Goal: Transaction & Acquisition: Purchase product/service

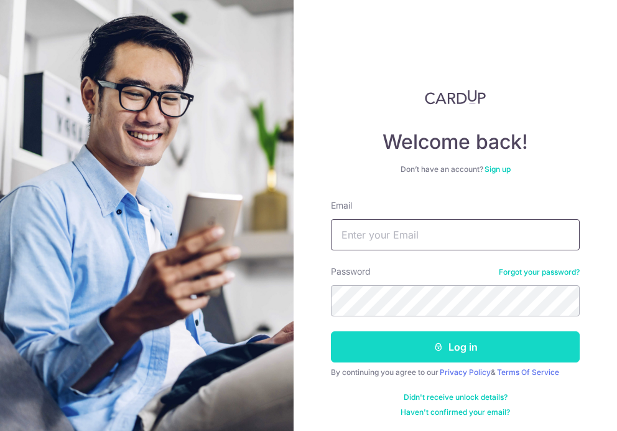
type input "[EMAIL_ADDRESS][DOMAIN_NAME]"
click at [419, 348] on button "Log in" at bounding box center [455, 346] width 249 height 31
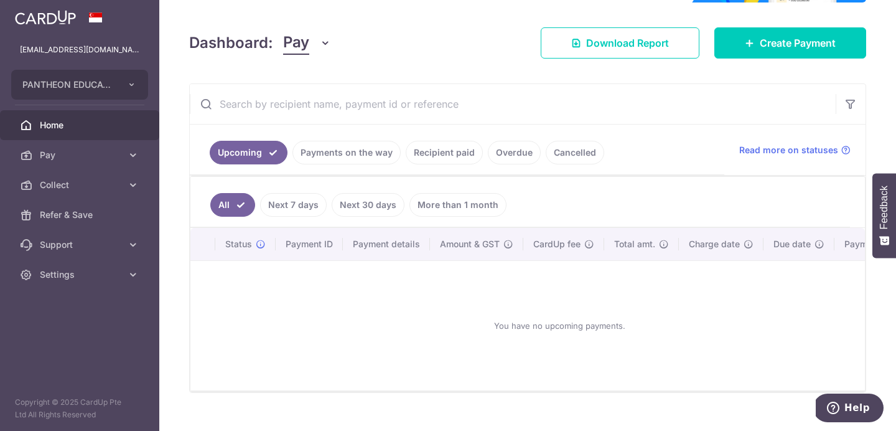
scroll to position [177, 0]
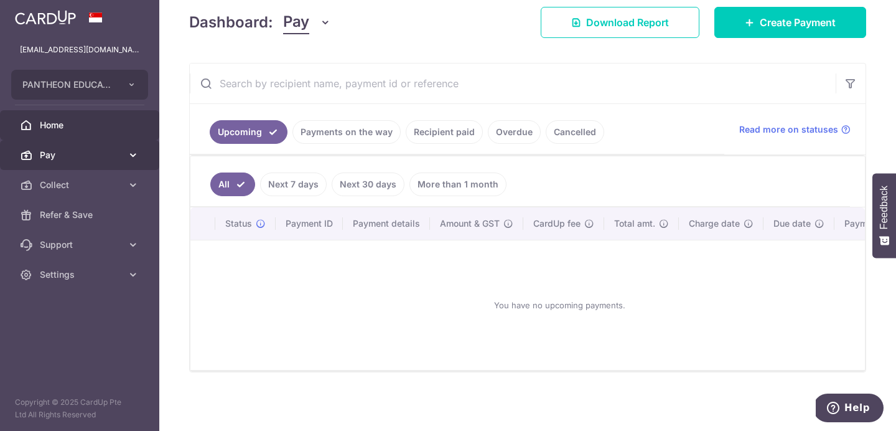
click at [111, 164] on link "Pay" at bounding box center [79, 155] width 159 height 30
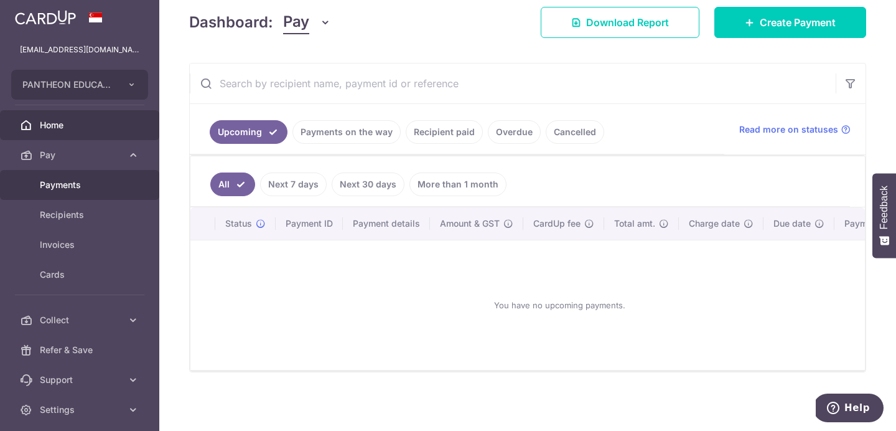
click at [127, 196] on link "Payments" at bounding box center [79, 185] width 159 height 30
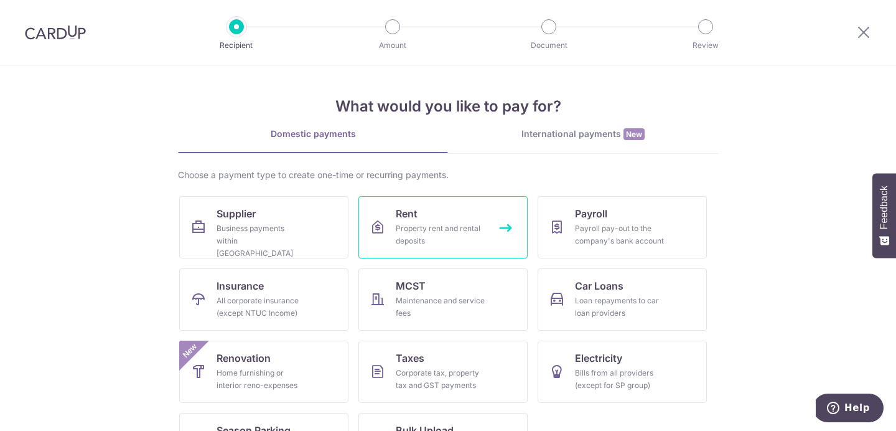
click at [444, 227] on div "Property rent and rental deposits" at bounding box center [441, 234] width 90 height 25
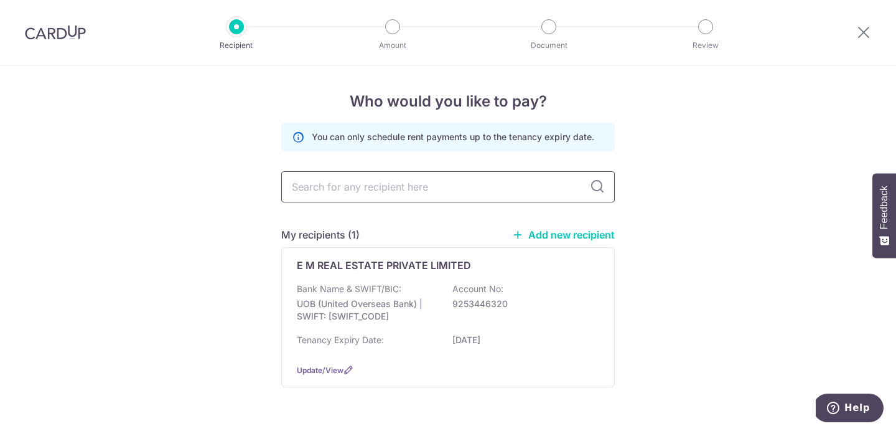
click at [480, 193] on input "text" at bounding box center [448, 186] width 334 height 31
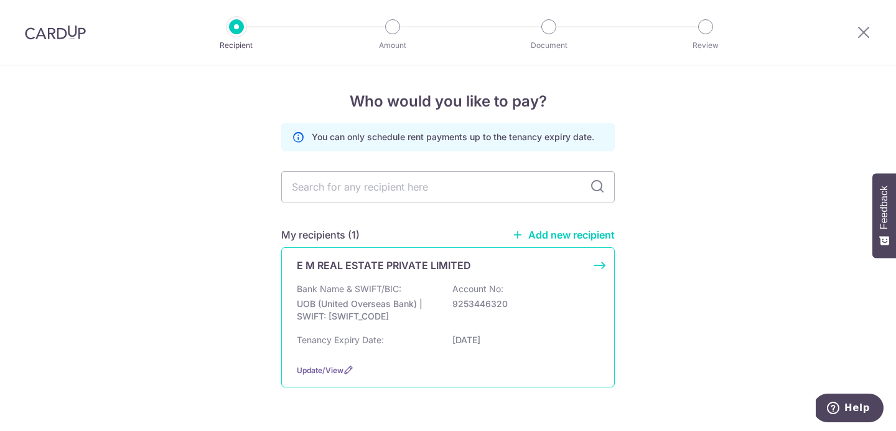
click at [398, 317] on p "UOB (United Overseas Bank) | SWIFT: UOVBSGSGXXX" at bounding box center [366, 309] width 139 height 25
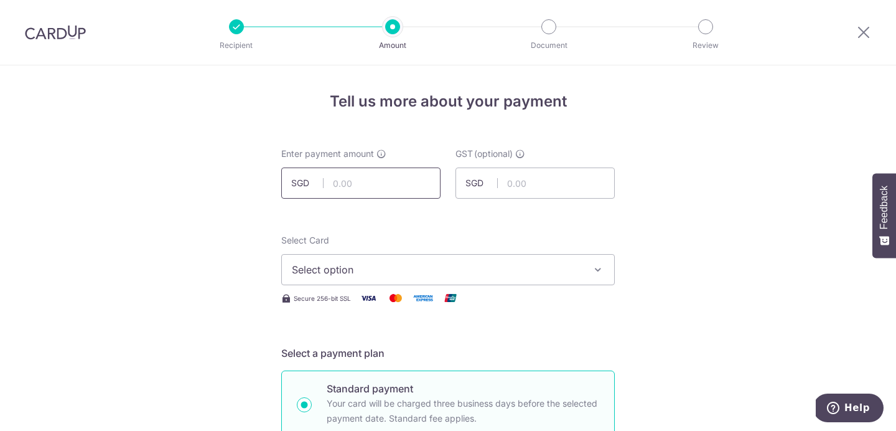
click at [385, 184] on input "text" at bounding box center [360, 182] width 159 height 31
type input "9,697.22"
click at [477, 260] on button "Select option" at bounding box center [448, 269] width 334 height 31
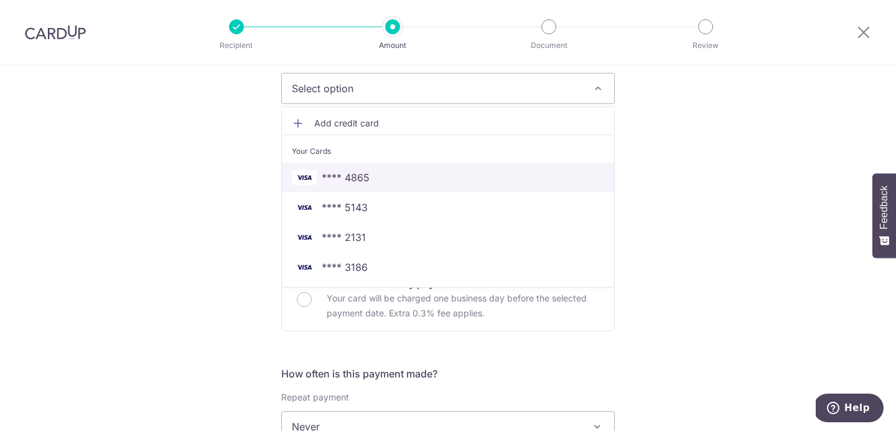
scroll to position [182, 0]
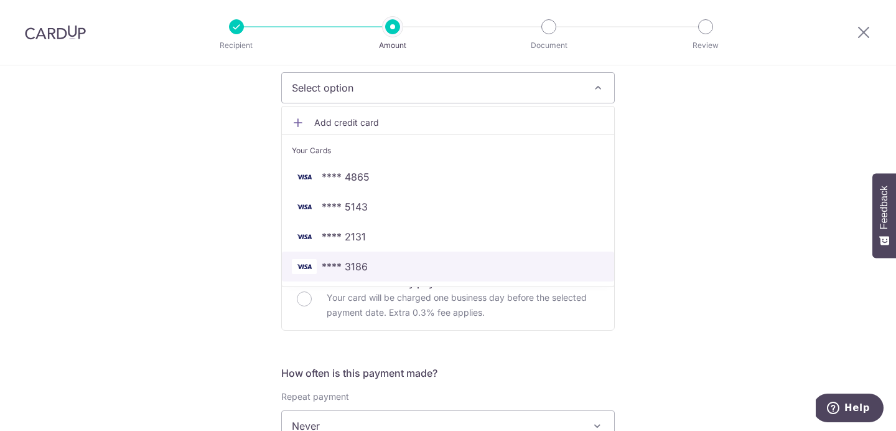
click at [365, 262] on span "**** 3186" at bounding box center [345, 266] width 46 height 15
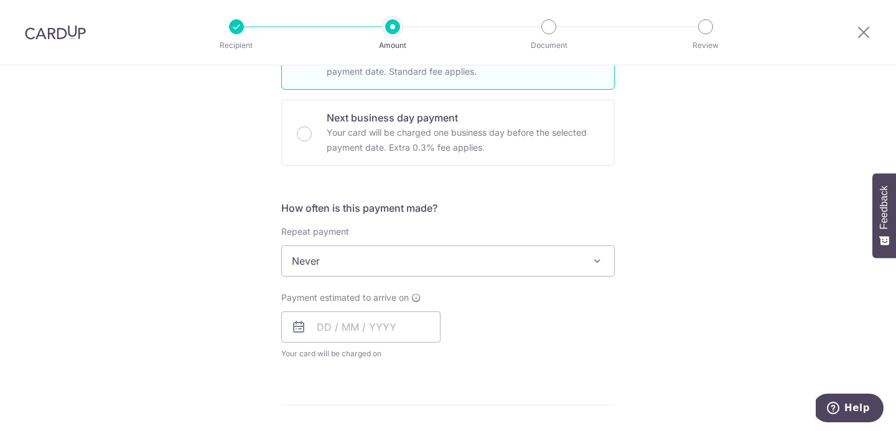
scroll to position [362, 0]
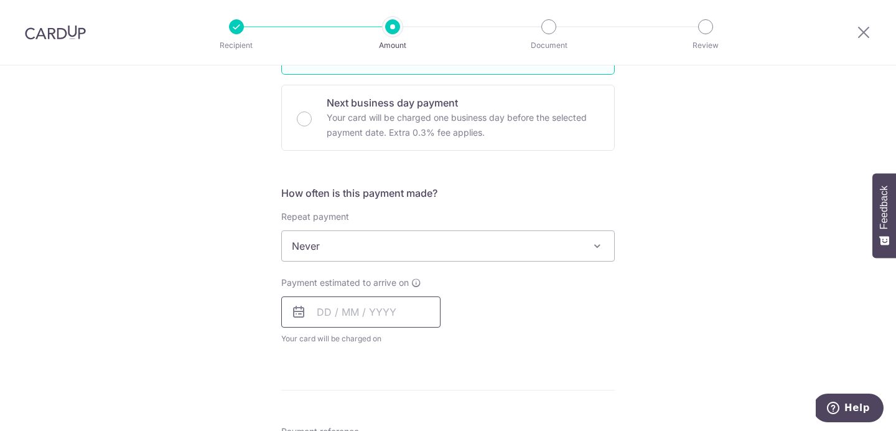
click at [378, 319] on input "text" at bounding box center [360, 311] width 159 height 31
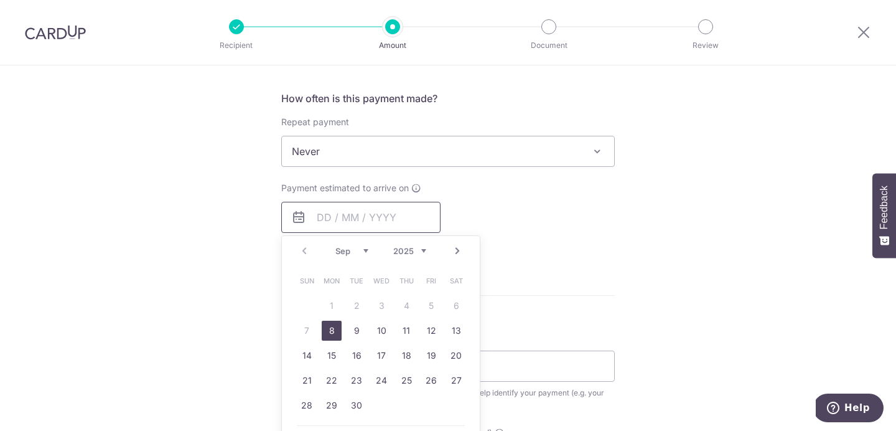
scroll to position [468, 0]
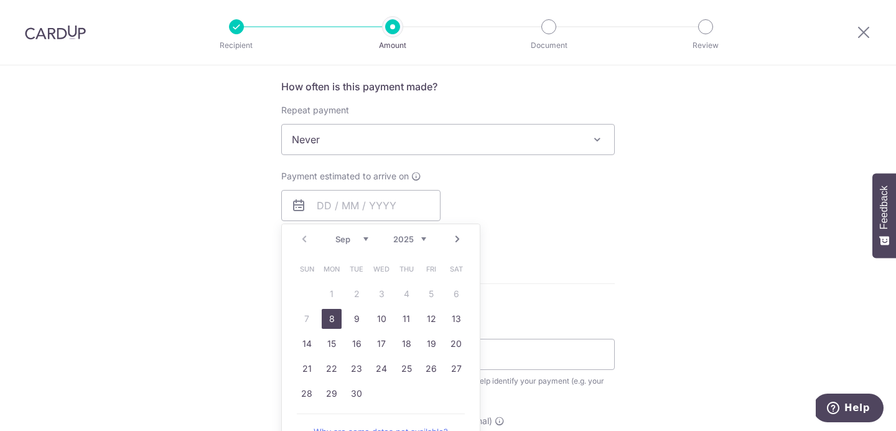
click at [325, 320] on link "8" at bounding box center [332, 319] width 20 height 20
type input "08/09/2025"
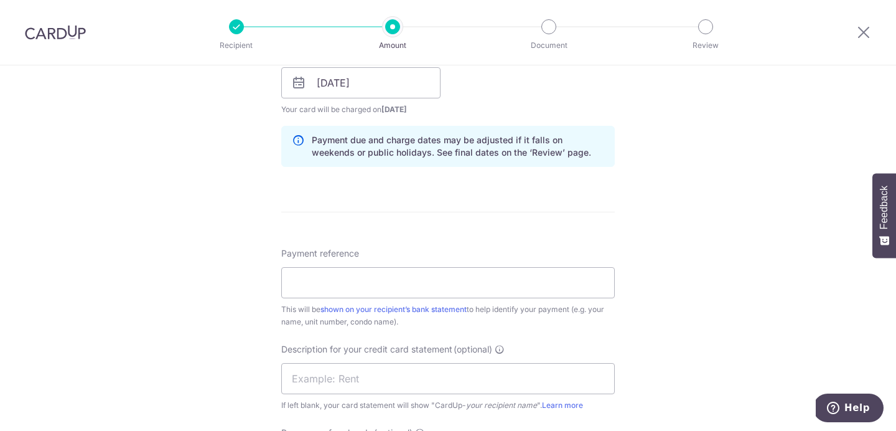
scroll to position [598, 0]
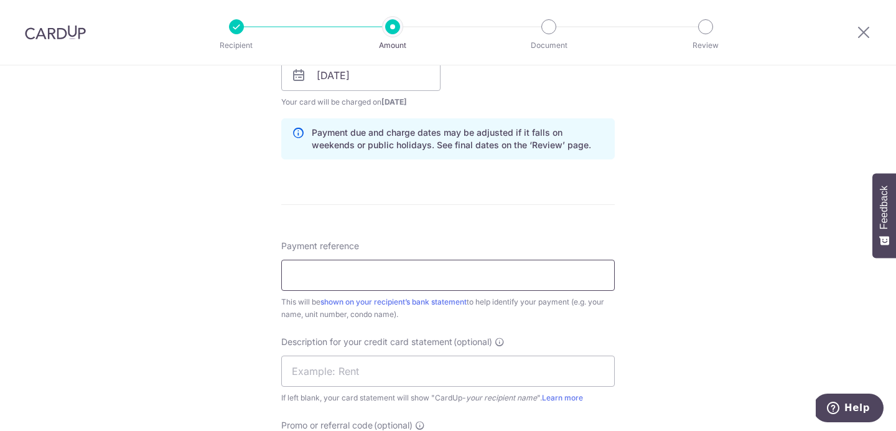
click at [512, 290] on input "Payment reference" at bounding box center [448, 275] width 334 height 31
paste input "NV-C01-2509-0086"
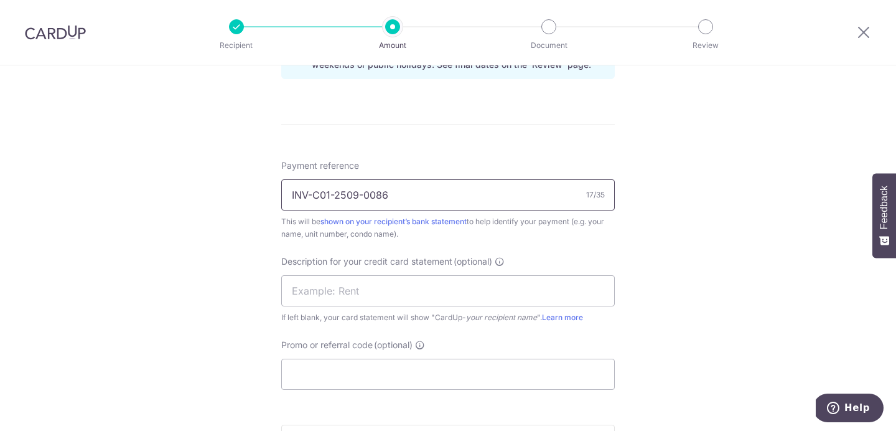
scroll to position [679, 0]
type input "INV-C01-2509-0086"
click at [361, 295] on input "text" at bounding box center [448, 289] width 334 height 31
type input "RENT YOHATAMP"
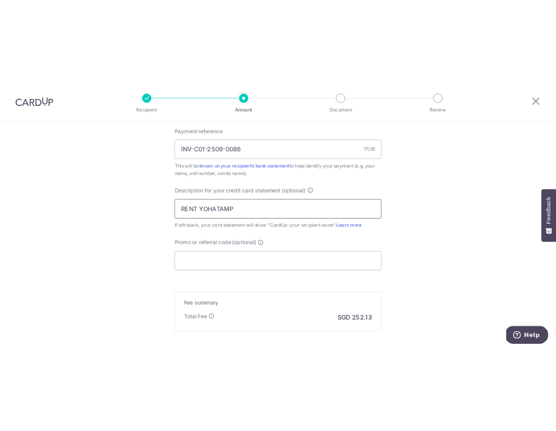
scroll to position [774, 0]
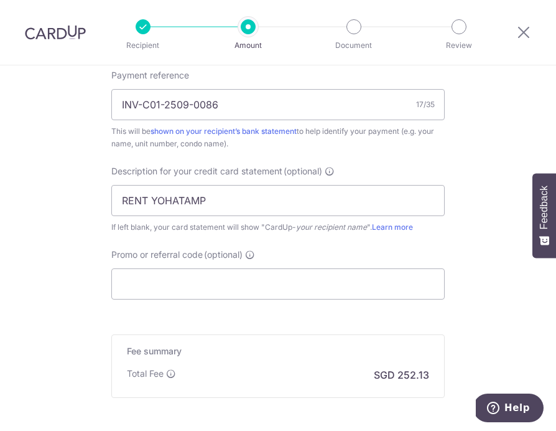
click at [297, 288] on input "Promo or referral code (optional)" at bounding box center [278, 283] width 334 height 31
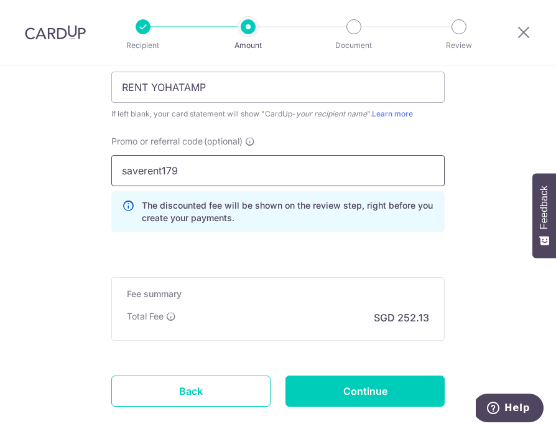
scroll to position [957, 0]
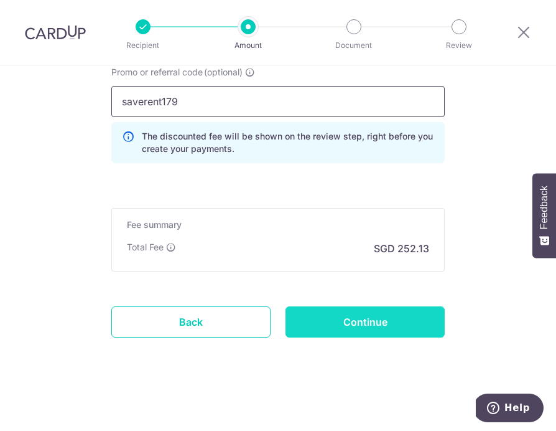
type input "saverent179"
click at [369, 329] on input "Continue" at bounding box center [365, 321] width 159 height 31
type input "Create Schedule"
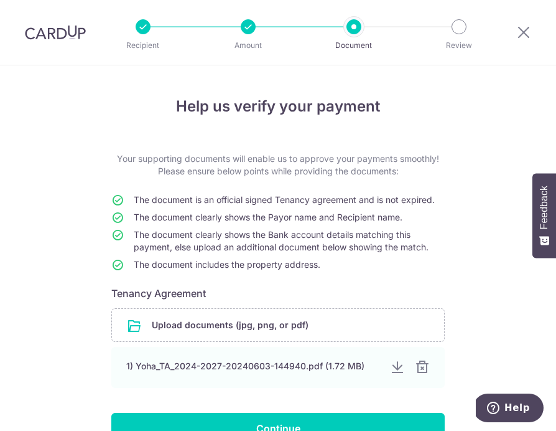
scroll to position [89, 0]
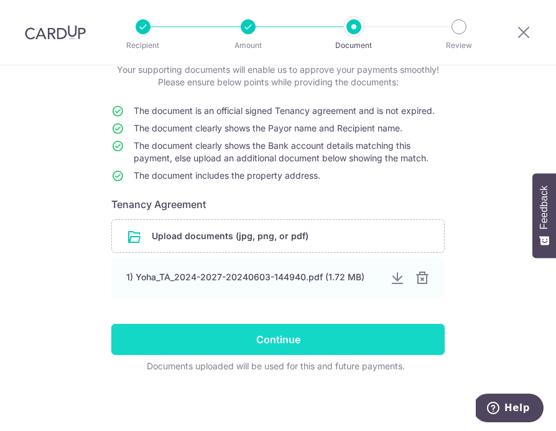
click at [415, 338] on input "Continue" at bounding box center [278, 339] width 334 height 31
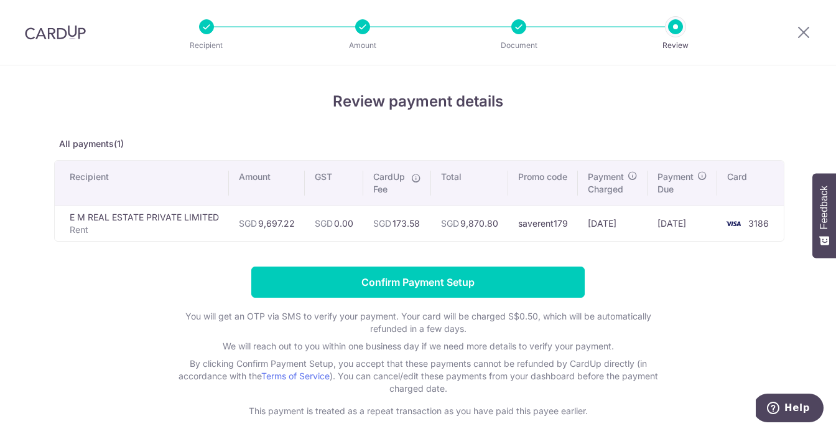
click at [518, 35] on div "Recipient Amount Document Review" at bounding box center [441, 32] width 534 height 65
click at [556, 33] on icon at bounding box center [804, 32] width 15 height 16
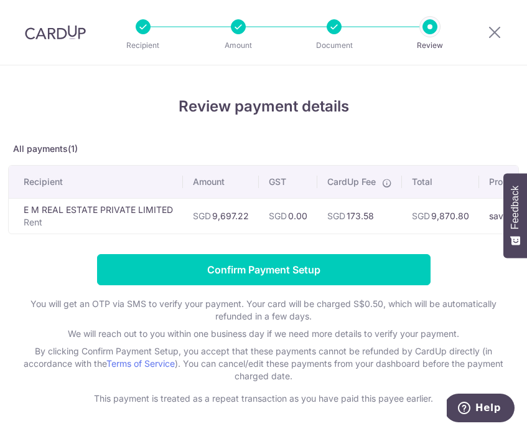
click at [403, 143] on p "All payments(1)" at bounding box center [263, 149] width 511 height 12
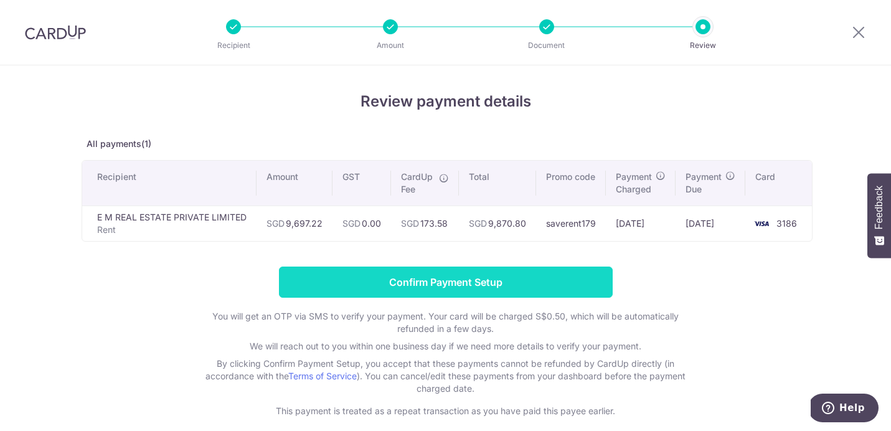
click at [532, 284] on input "Confirm Payment Setup" at bounding box center [446, 281] width 334 height 31
